Goal: Register for event/course

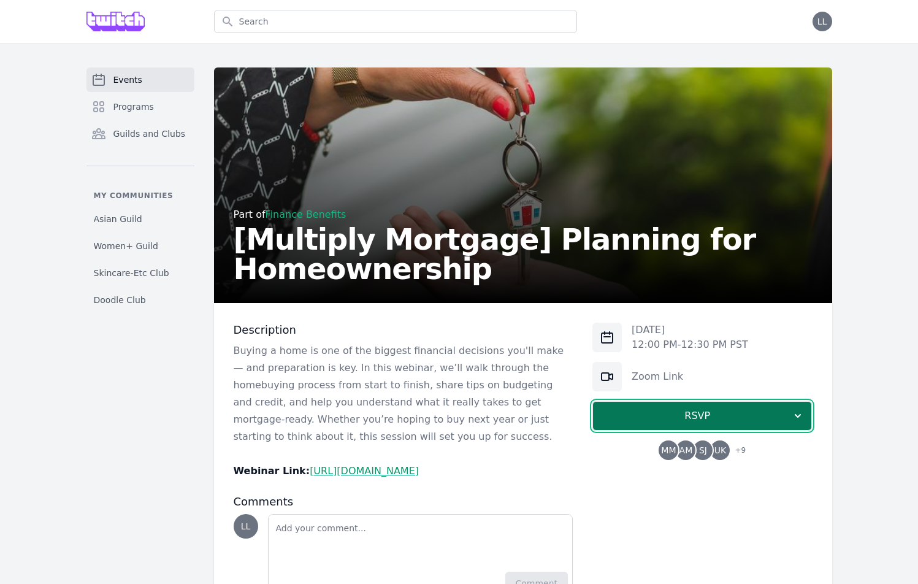
click at [739, 413] on span "RSVP" at bounding box center [697, 415] width 189 height 15
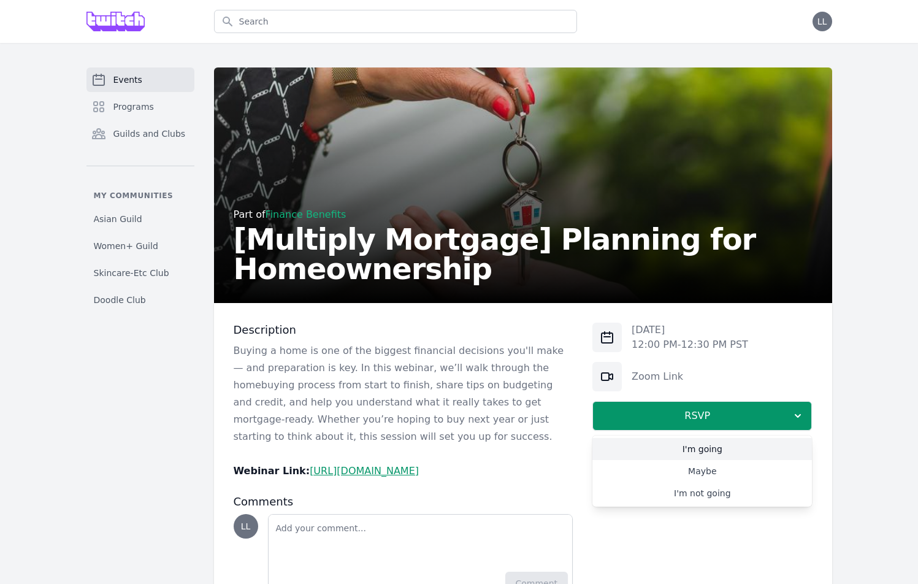
click at [752, 451] on link "I'm going" at bounding box center [702, 449] width 220 height 22
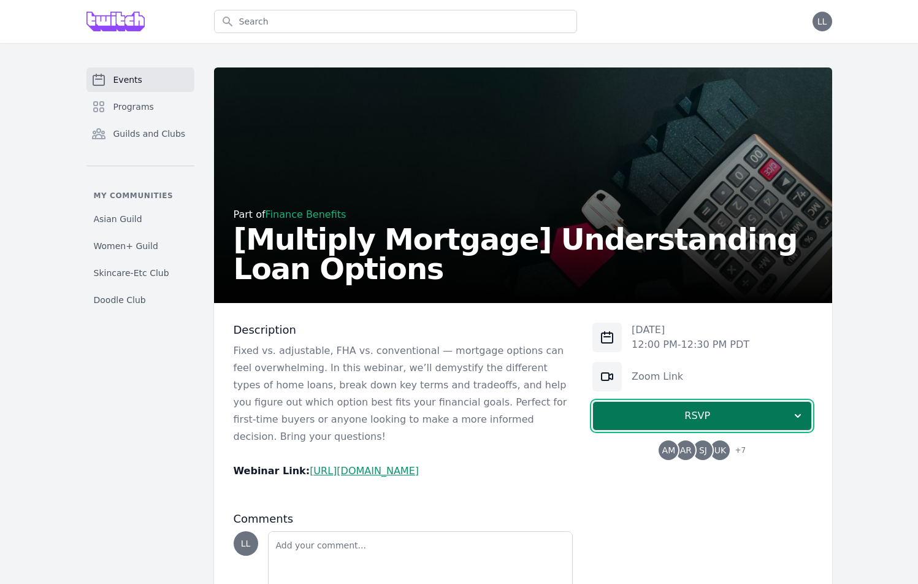
click at [664, 418] on span "RSVP" at bounding box center [697, 415] width 189 height 15
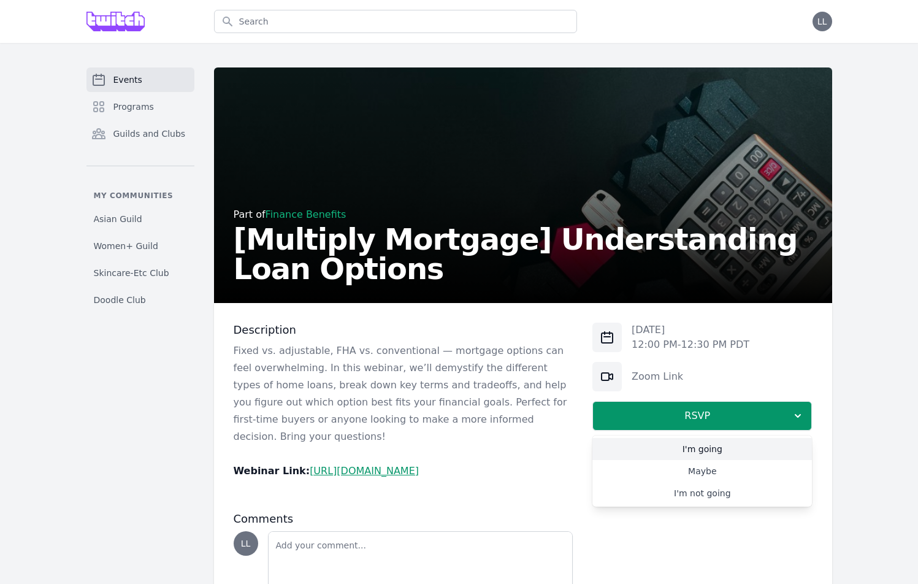
click at [710, 453] on link "I'm going" at bounding box center [702, 449] width 220 height 22
